Goal: Navigation & Orientation: Find specific page/section

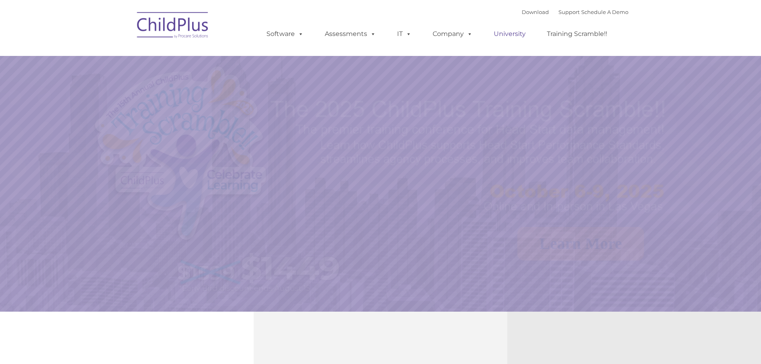
select select "MEDIUM"
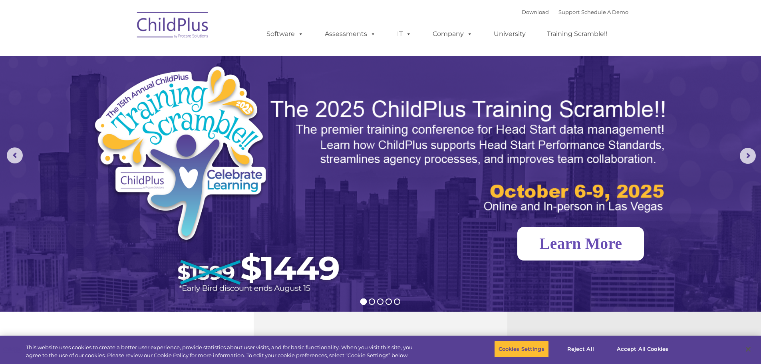
click at [584, 250] on link "Learn More" at bounding box center [580, 244] width 127 height 34
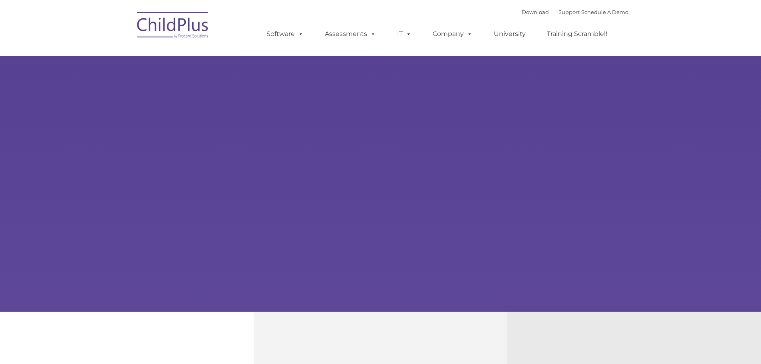
select select "MEDIUM"
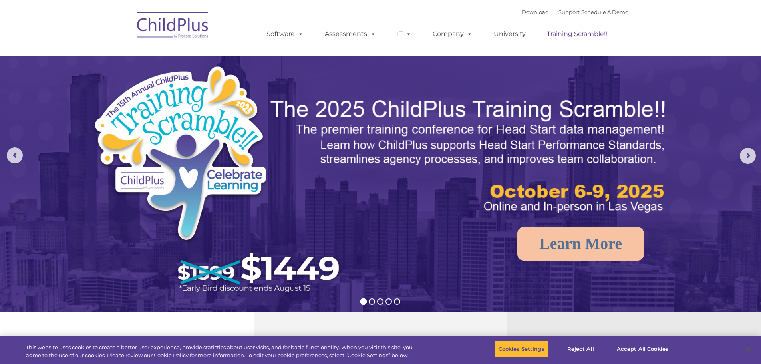
click at [569, 33] on link "Training Scramble!!" at bounding box center [577, 34] width 76 height 16
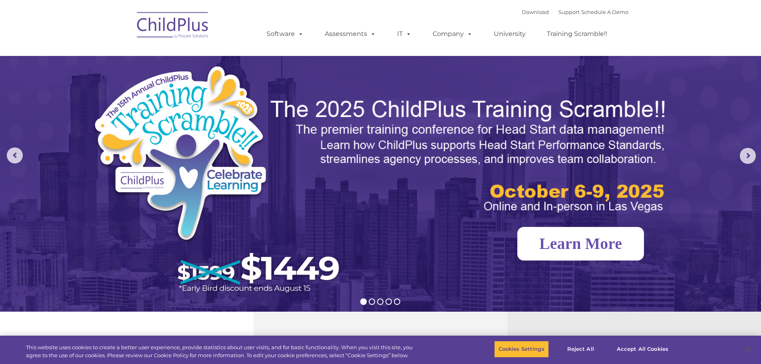
click at [591, 244] on link "Learn More" at bounding box center [580, 244] width 127 height 34
